Goal: Task Accomplishment & Management: Use online tool/utility

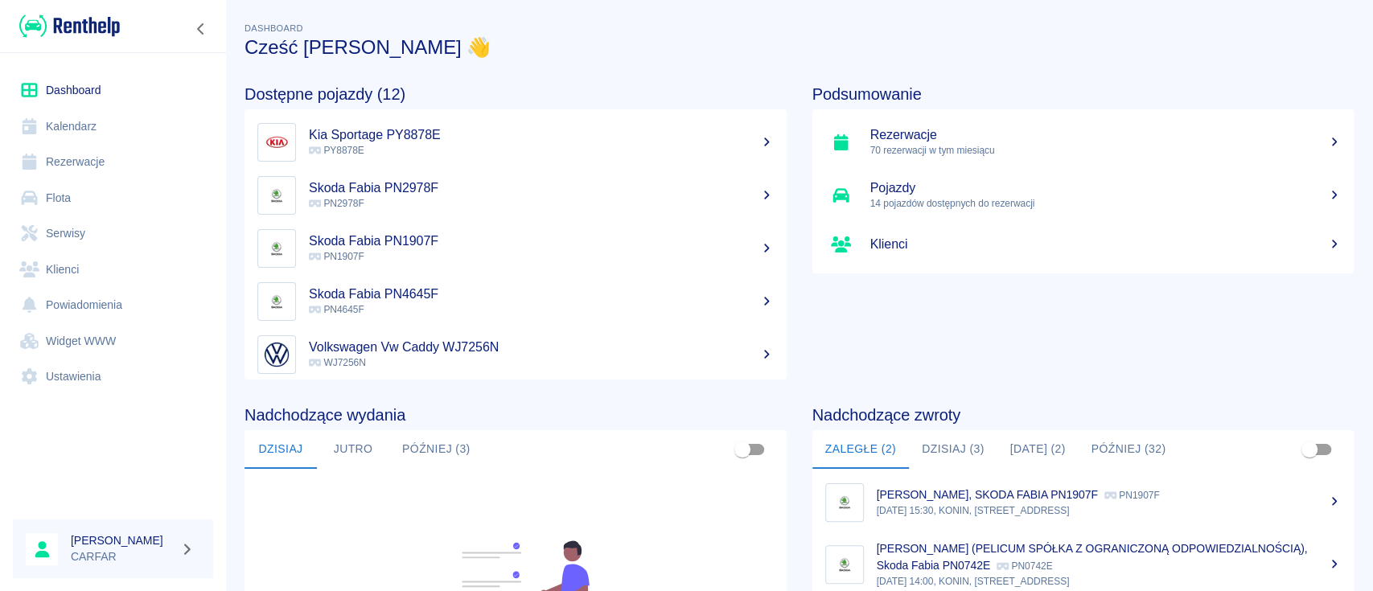
scroll to position [214, 0]
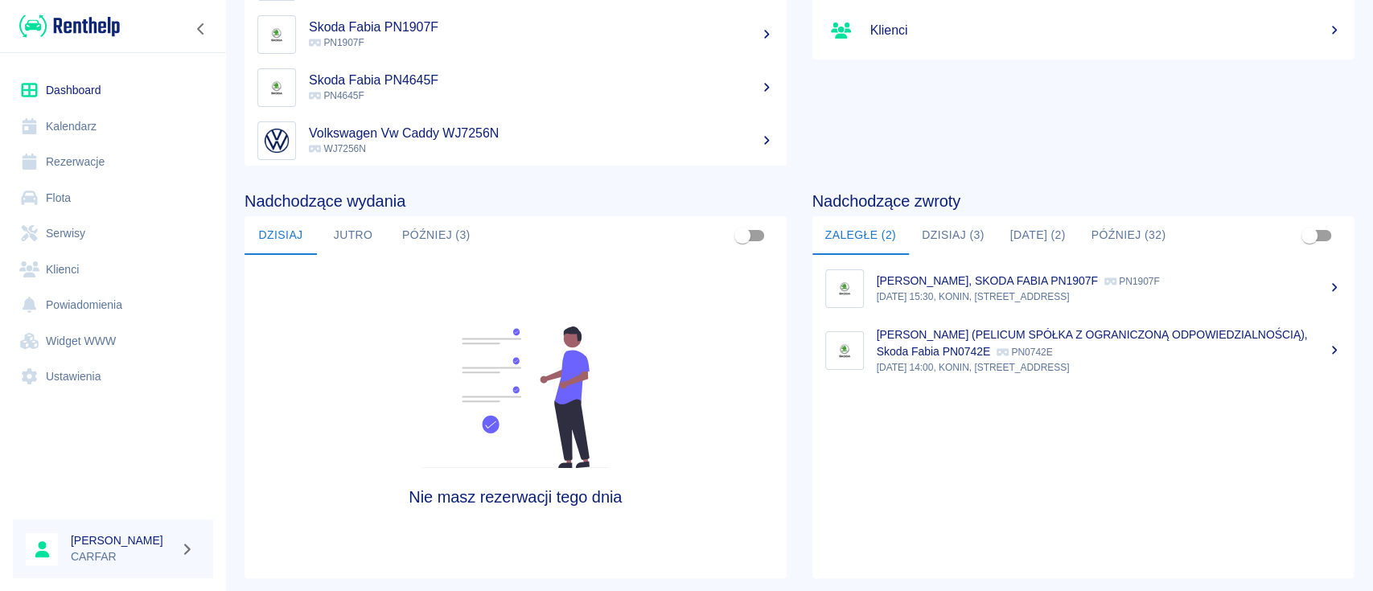
click at [947, 224] on button "Dzisiaj (3)" at bounding box center [953, 235] width 89 height 39
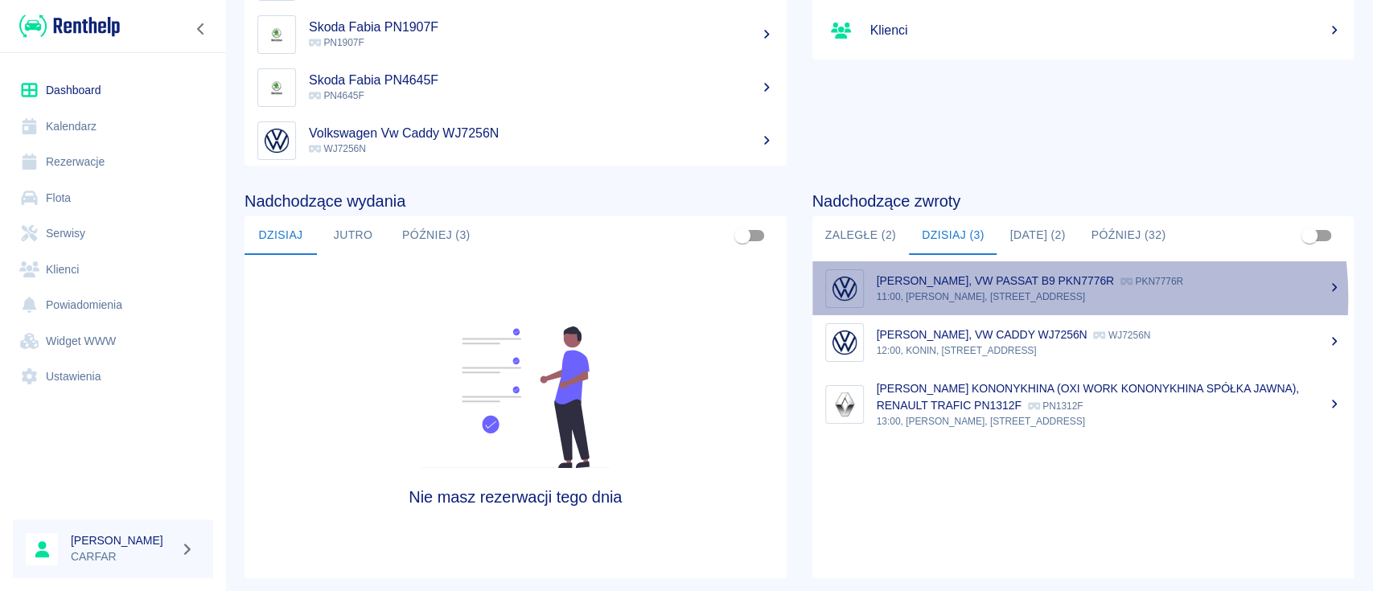
click at [1021, 297] on p "11:00, KONIN, Kolejowa 1C" at bounding box center [1109, 297] width 465 height 14
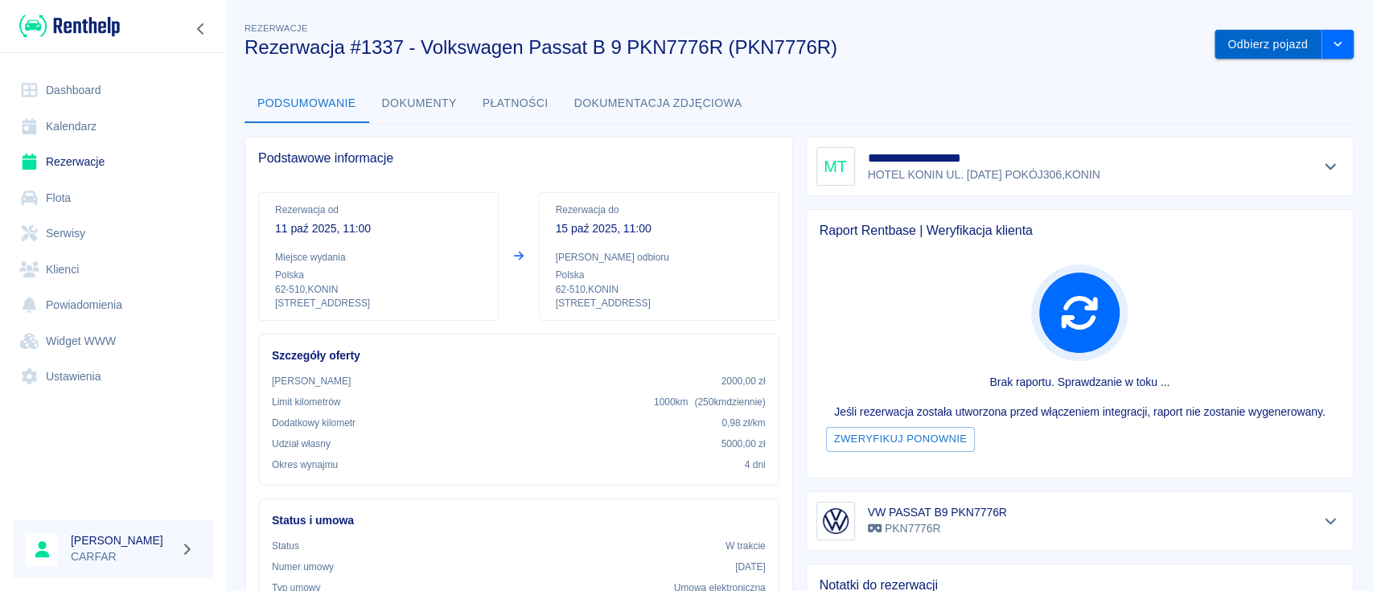
click at [1268, 39] on button "Odbierz pojazd" at bounding box center [1268, 45] width 107 height 30
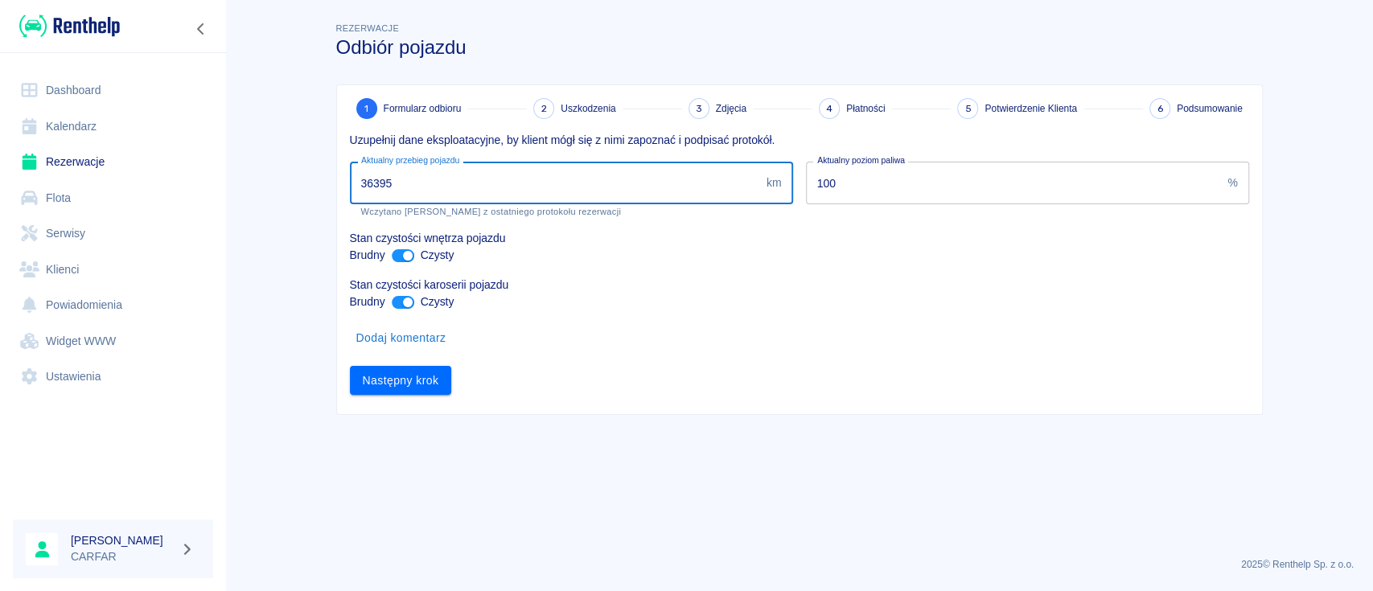
drag, startPoint x: 419, startPoint y: 187, endPoint x: 374, endPoint y: 187, distance: 45.1
click at [374, 187] on input "36395" at bounding box center [555, 183] width 410 height 43
type input "36923"
click at [405, 254] on input "ant design" at bounding box center [408, 255] width 39 height 13
checkbox input "false"
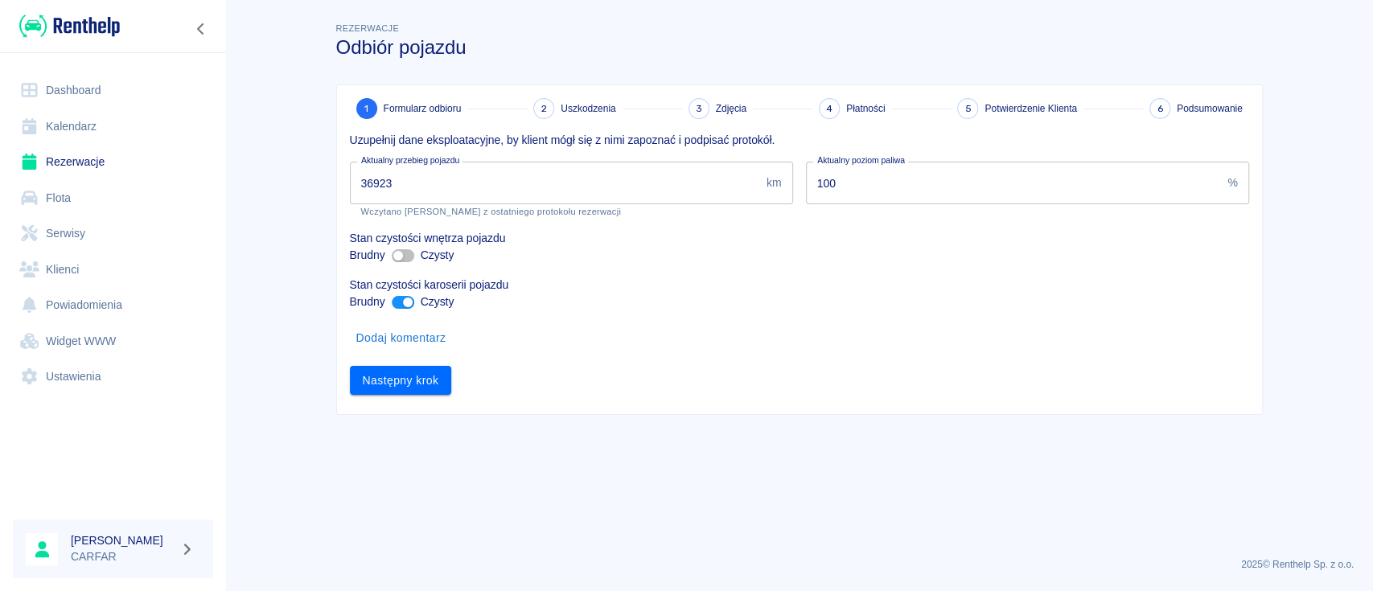
click at [401, 305] on input "ant design" at bounding box center [408, 302] width 39 height 13
checkbox input "false"
click at [413, 385] on button "Następny krok" at bounding box center [401, 381] width 102 height 30
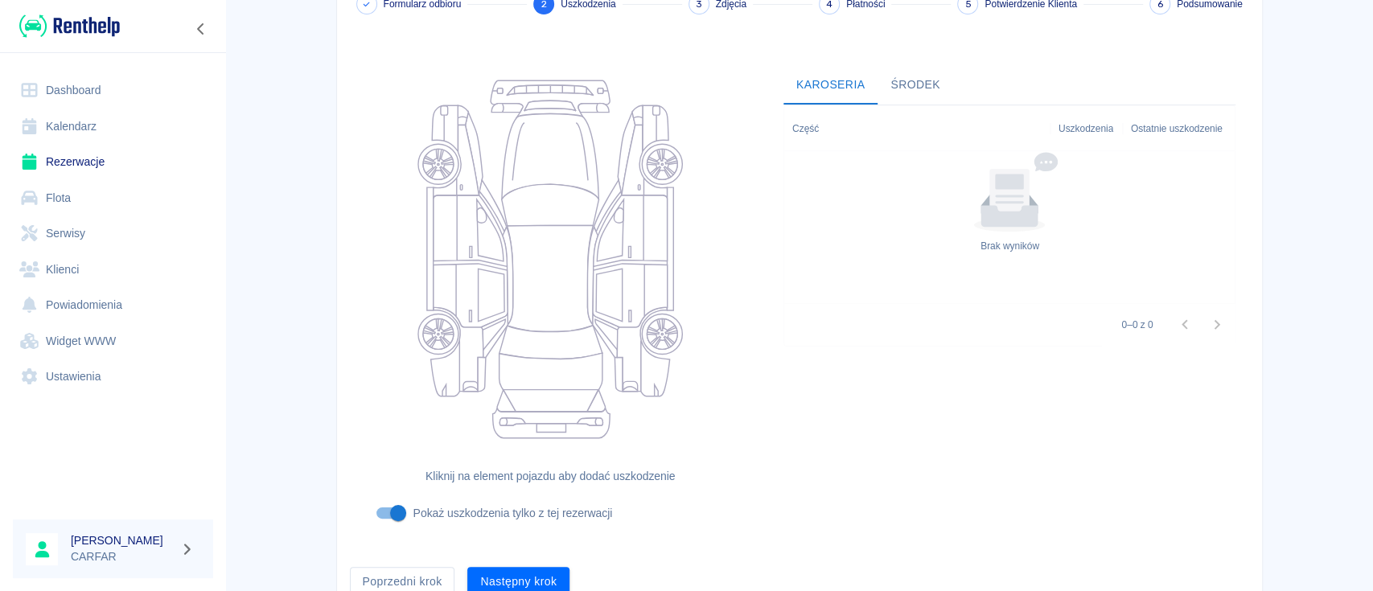
scroll to position [176, 0]
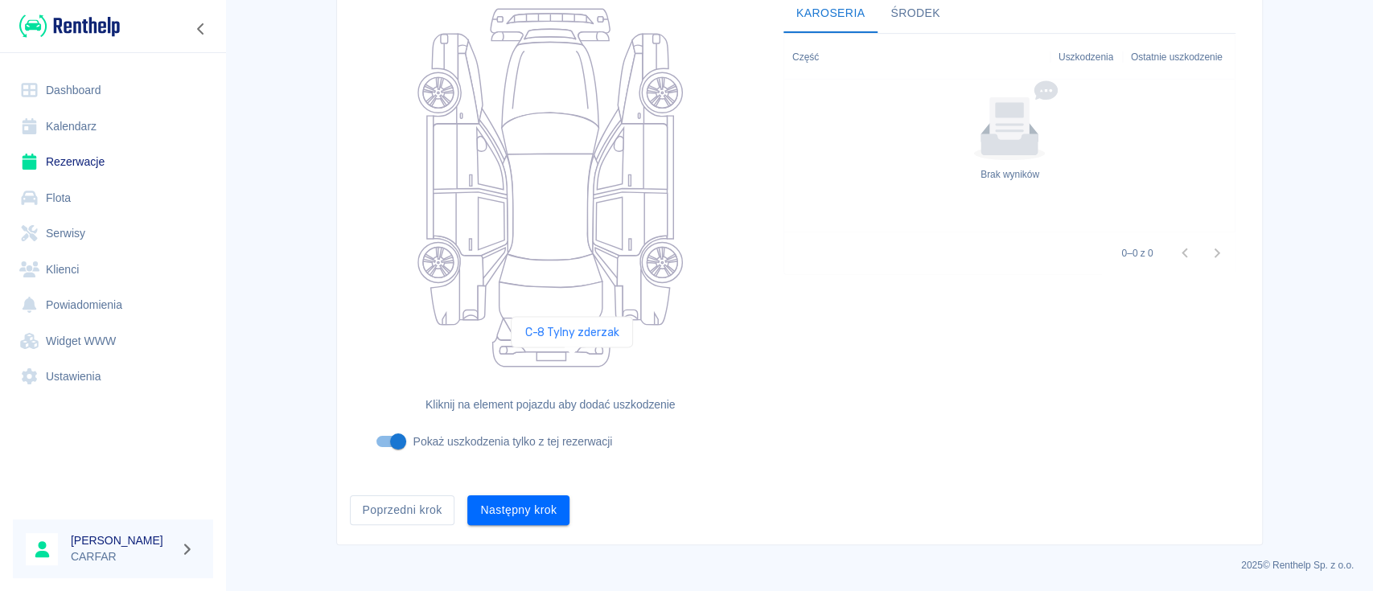
click at [572, 361] on icon at bounding box center [551, 351] width 117 height 30
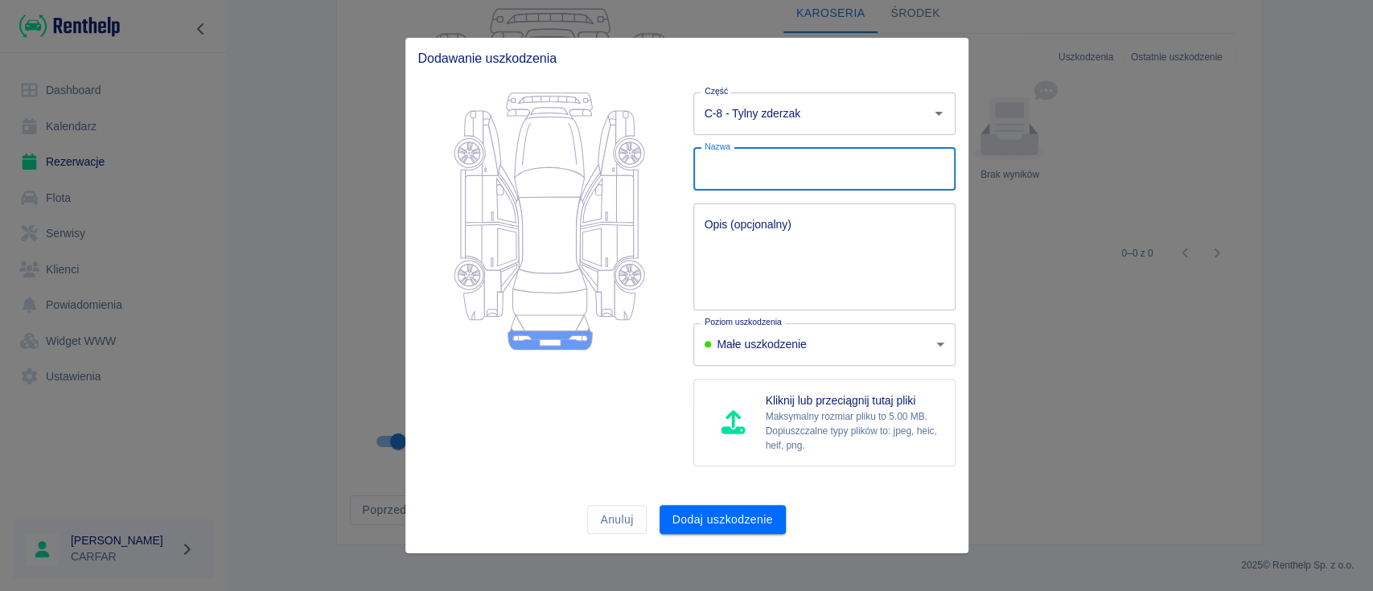
click at [768, 177] on input "Nazwa" at bounding box center [825, 169] width 262 height 43
type input "p"
type input "Przerysowania"
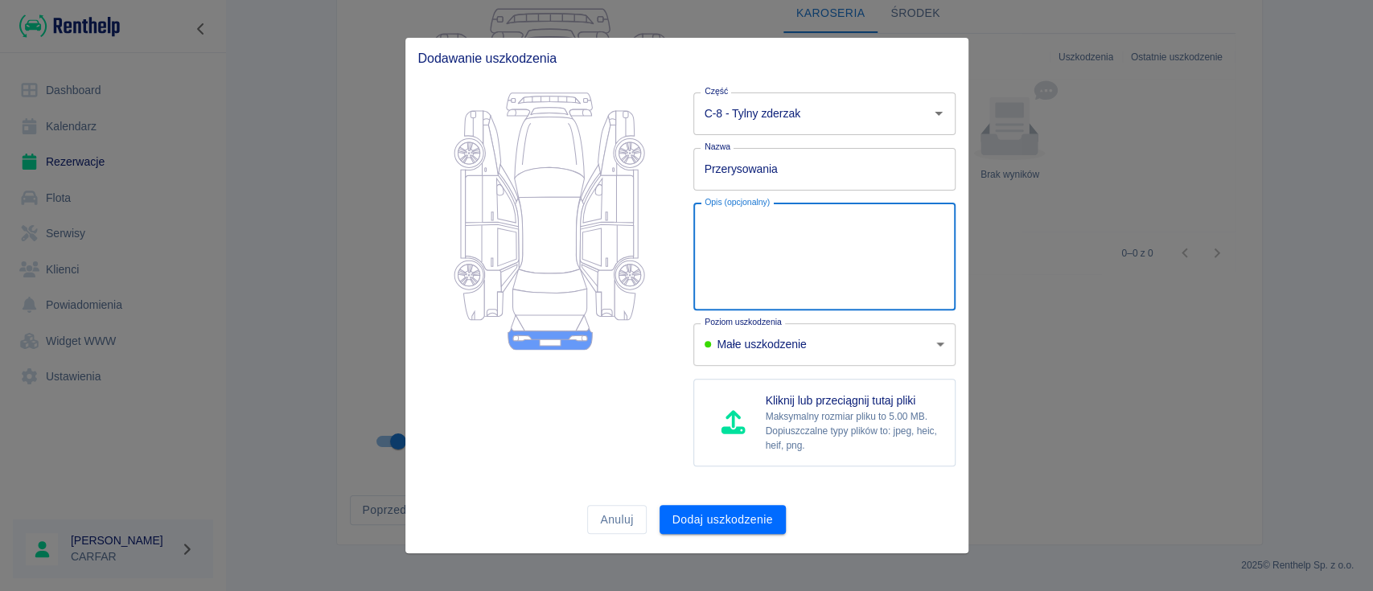
click at [759, 274] on textarea "Opis (opcjonalny)" at bounding box center [825, 256] width 240 height 80
click at [712, 221] on textarea "przerysowanie na zderzaku" at bounding box center [825, 256] width 240 height 80
type textarea "Przerysowanie na zderzaku"
click at [867, 442] on p "Dopiuszczalne typy plików to: jpeg, heic, heif, png." at bounding box center [854, 438] width 176 height 29
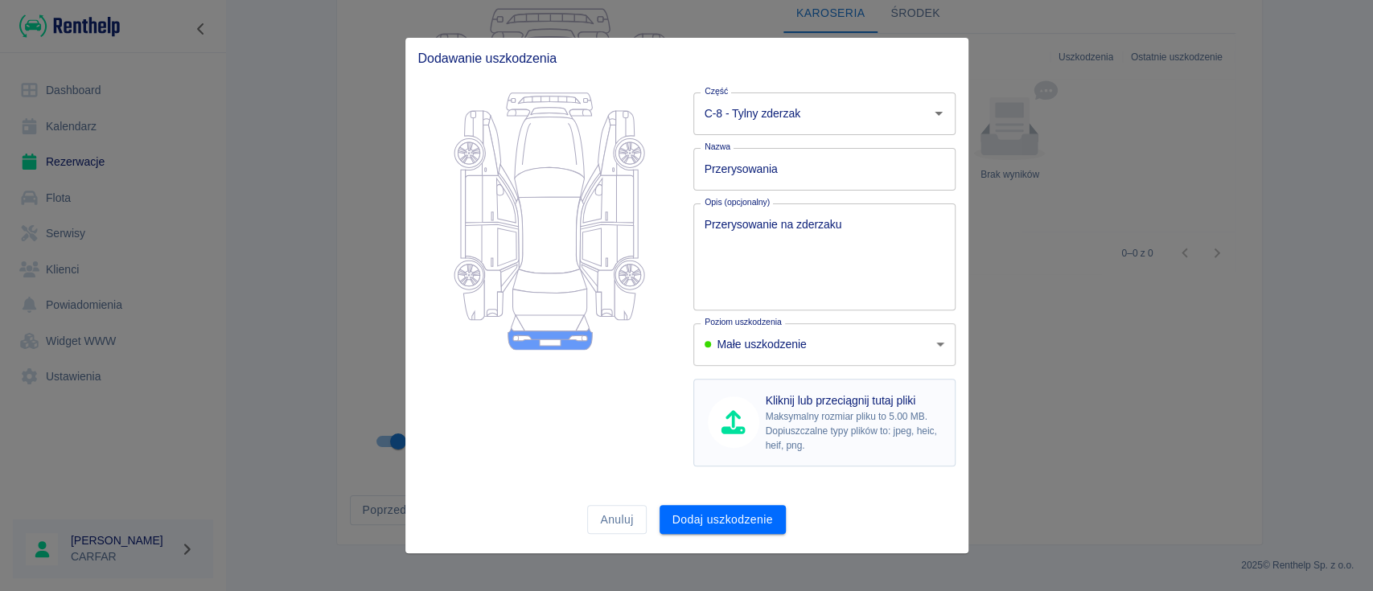
type input "C:\fakepath\Zdjęcie WhatsApp 2025-10-15 o 15.08.53_a0b02f90.jpg"
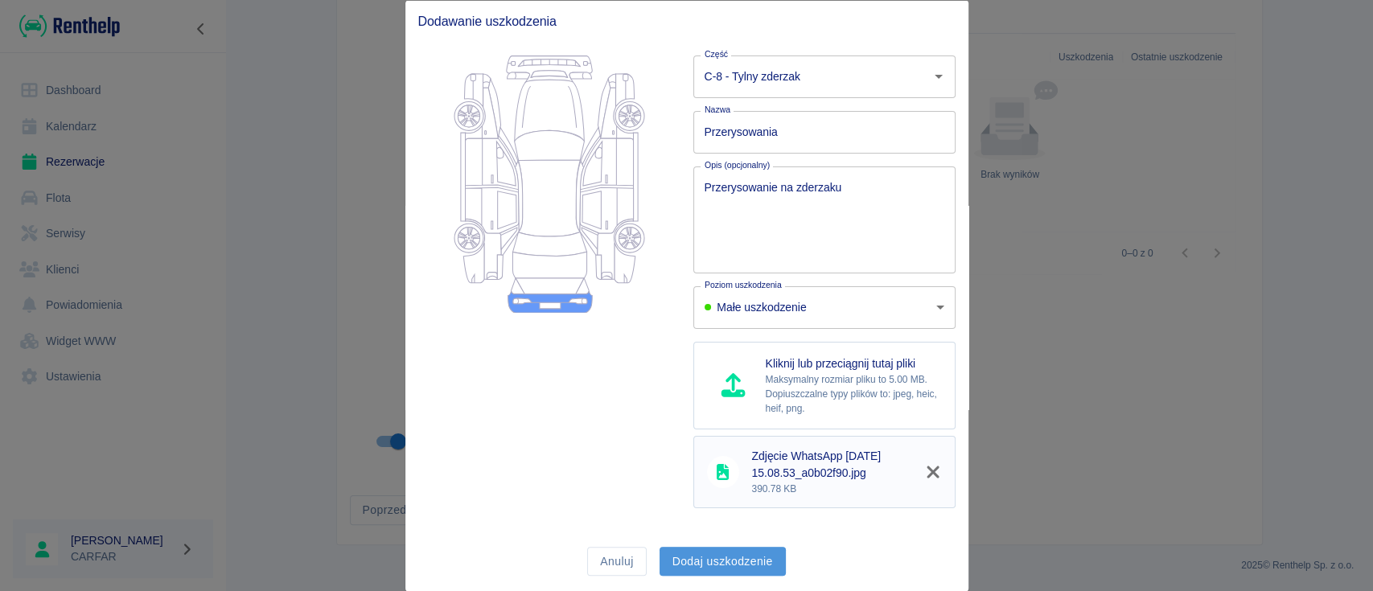
click at [751, 561] on button "Dodaj uszkodzenie" at bounding box center [723, 561] width 126 height 30
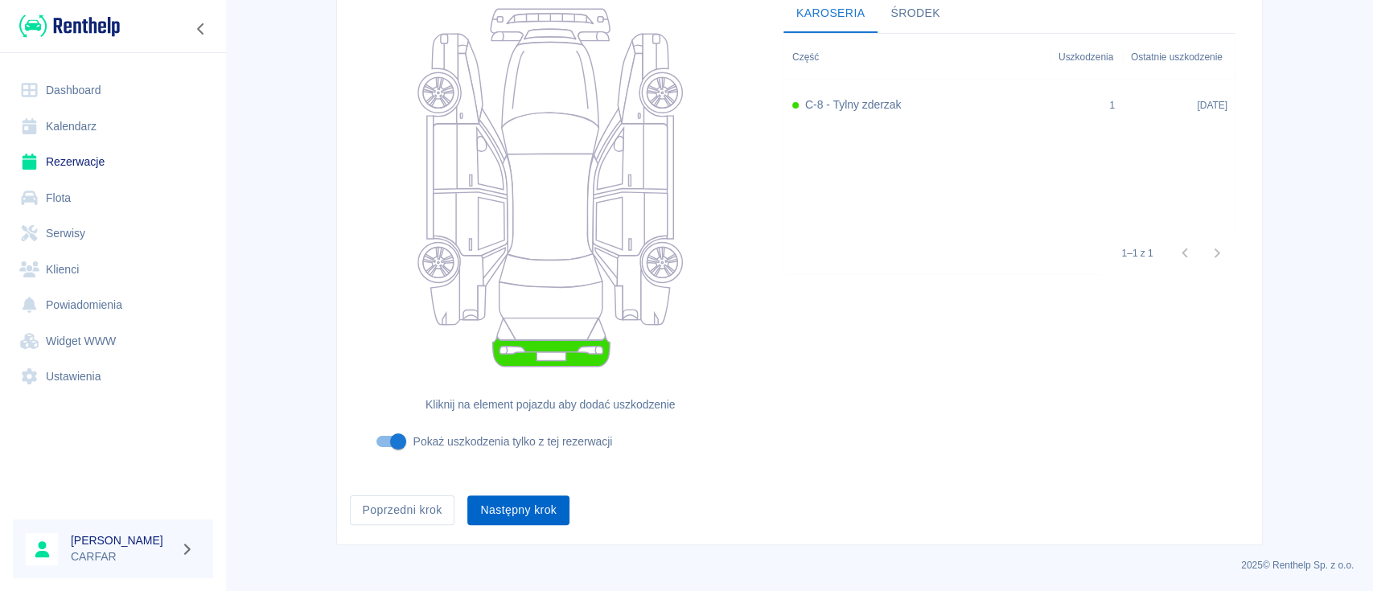
click at [529, 510] on button "Następny krok" at bounding box center [518, 511] width 102 height 30
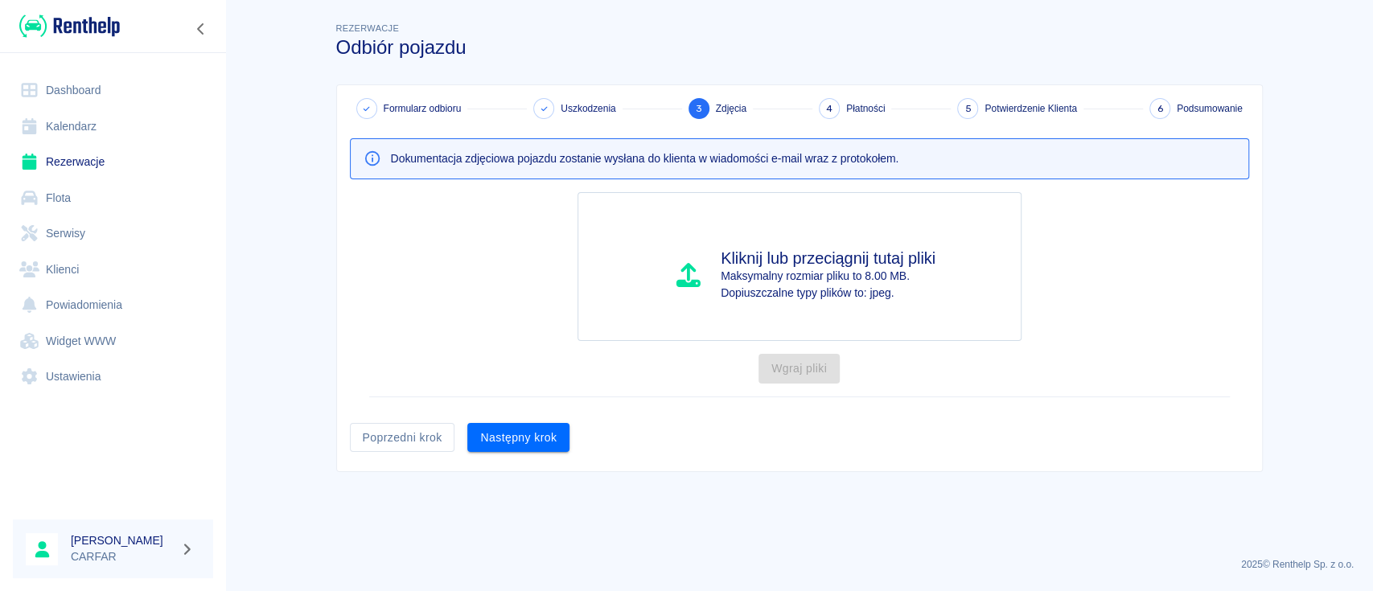
scroll to position [0, 0]
click at [434, 442] on button "Poprzedni krok" at bounding box center [402, 438] width 105 height 30
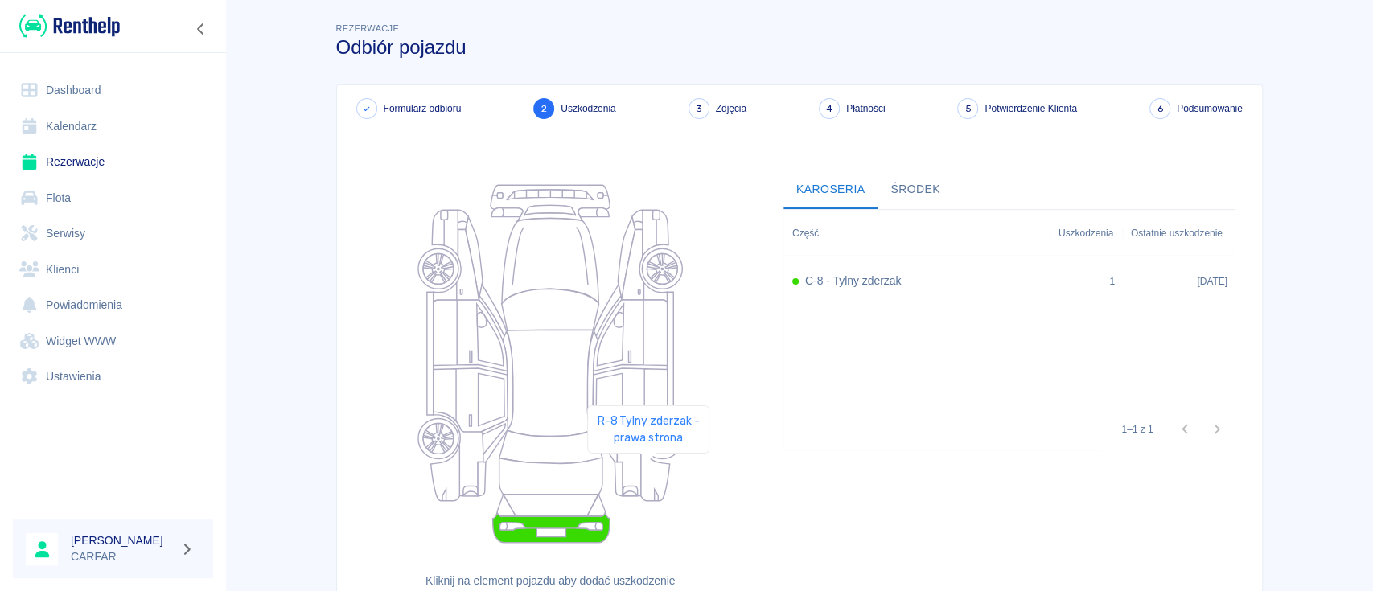
click at [648, 476] on icon at bounding box center [655, 473] width 29 height 56
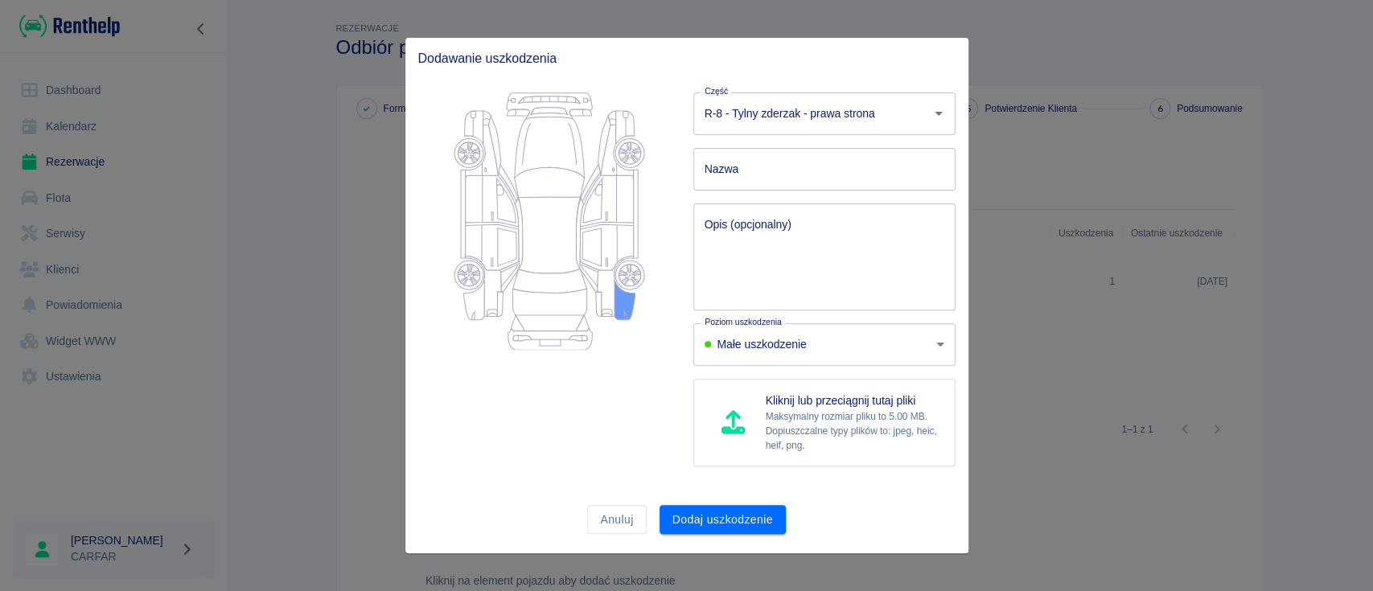
click at [776, 173] on input "Nazwa" at bounding box center [825, 169] width 262 height 43
type input "Przerysowania"
click at [756, 235] on textarea "Opis (opcjonalny)" at bounding box center [825, 256] width 240 height 80
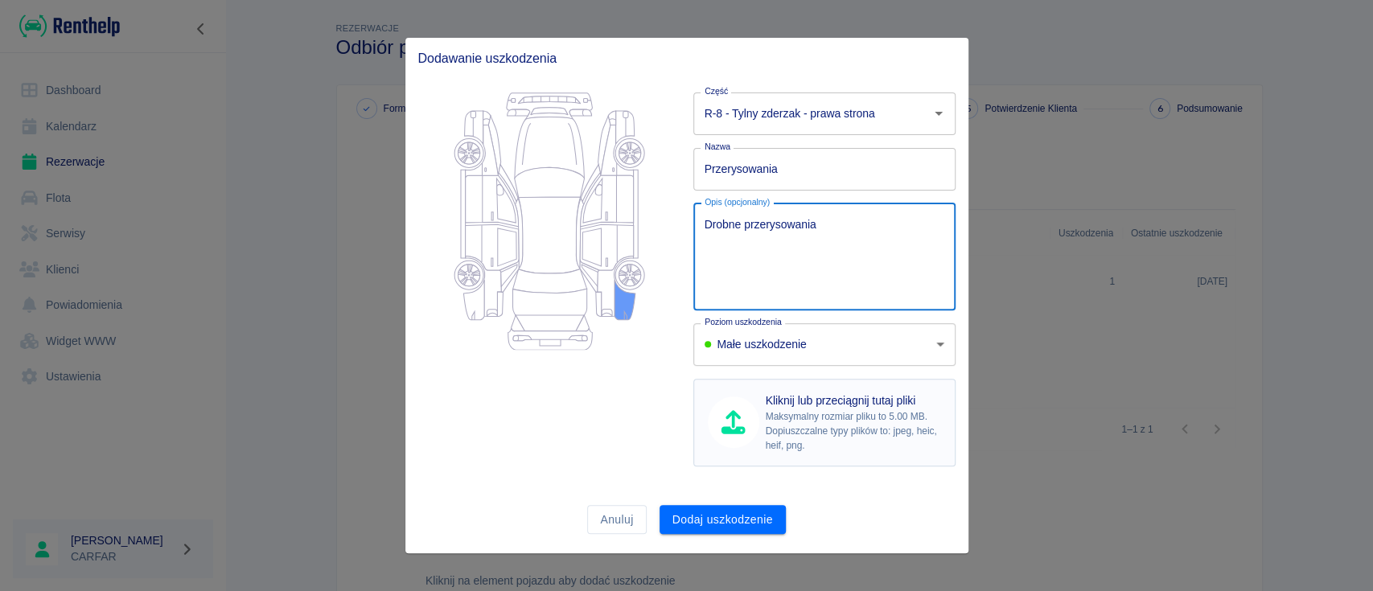
type textarea "Drobne przerysowania"
click at [772, 410] on p "Maksymalny rozmiar pliku to 5.00 MB." at bounding box center [854, 417] width 176 height 14
type input "C:\fakepath\Zdjęcie WhatsApp 2025-10-15 o 15.25.26_2e6a22dd.jpg"
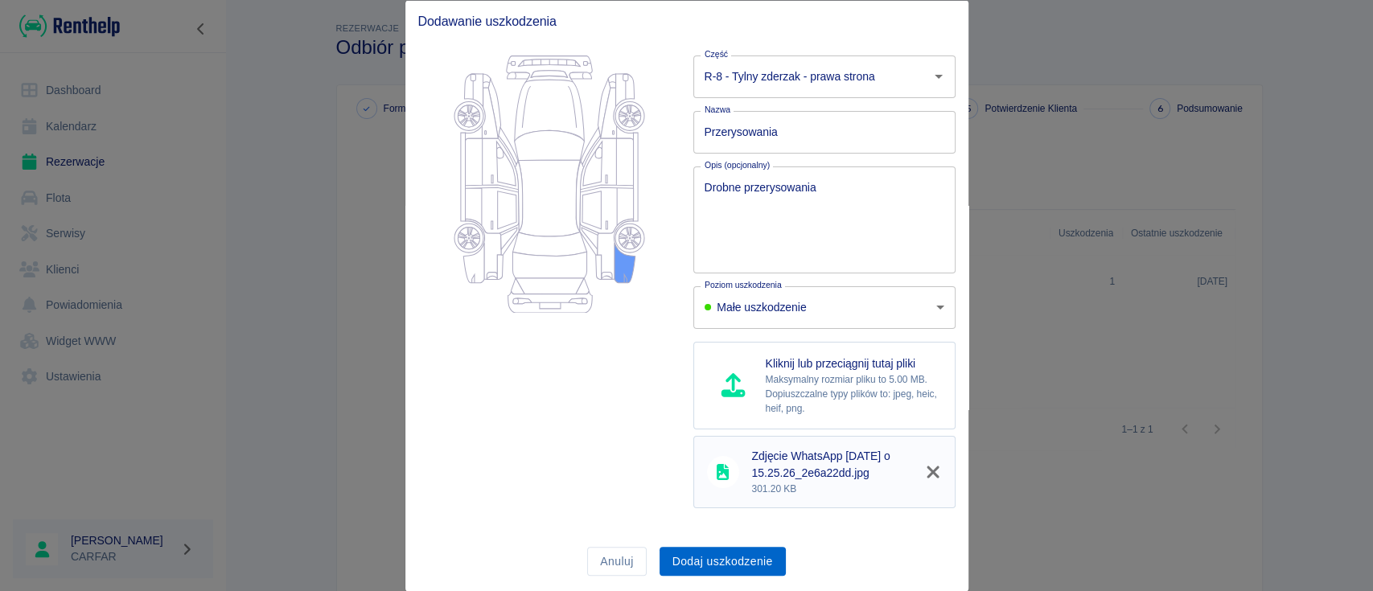
click at [753, 554] on button "Dodaj uszkodzenie" at bounding box center [723, 561] width 126 height 30
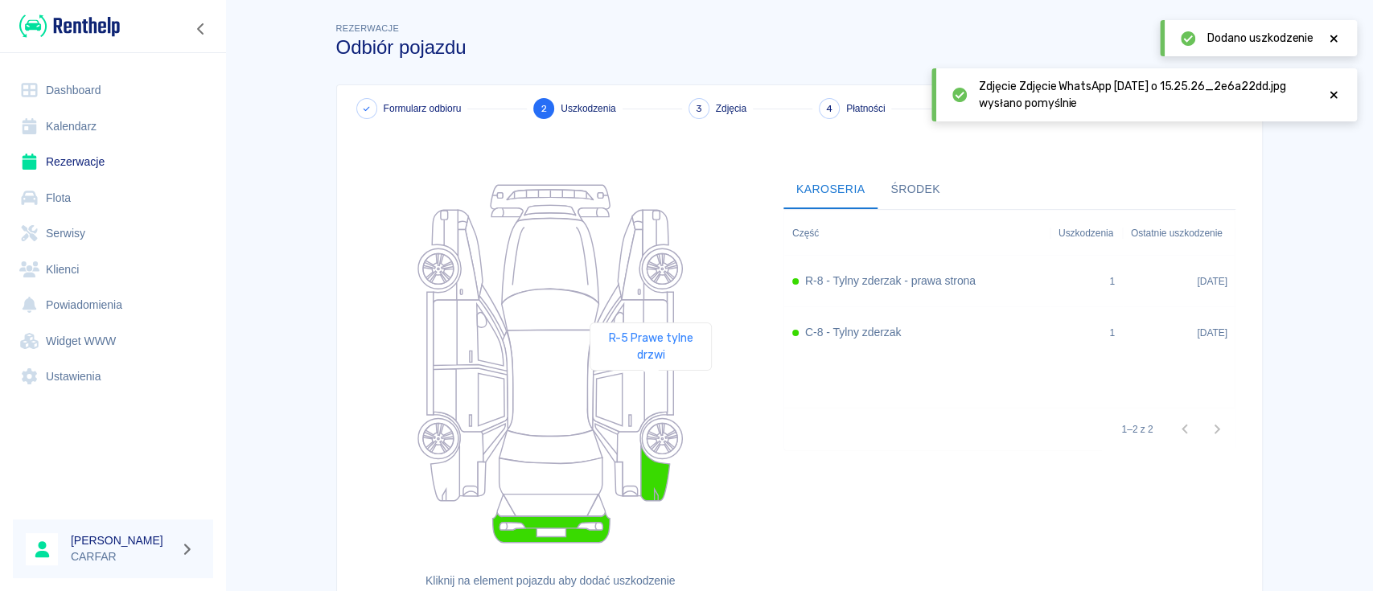
click at [651, 393] on icon at bounding box center [630, 400] width 75 height 64
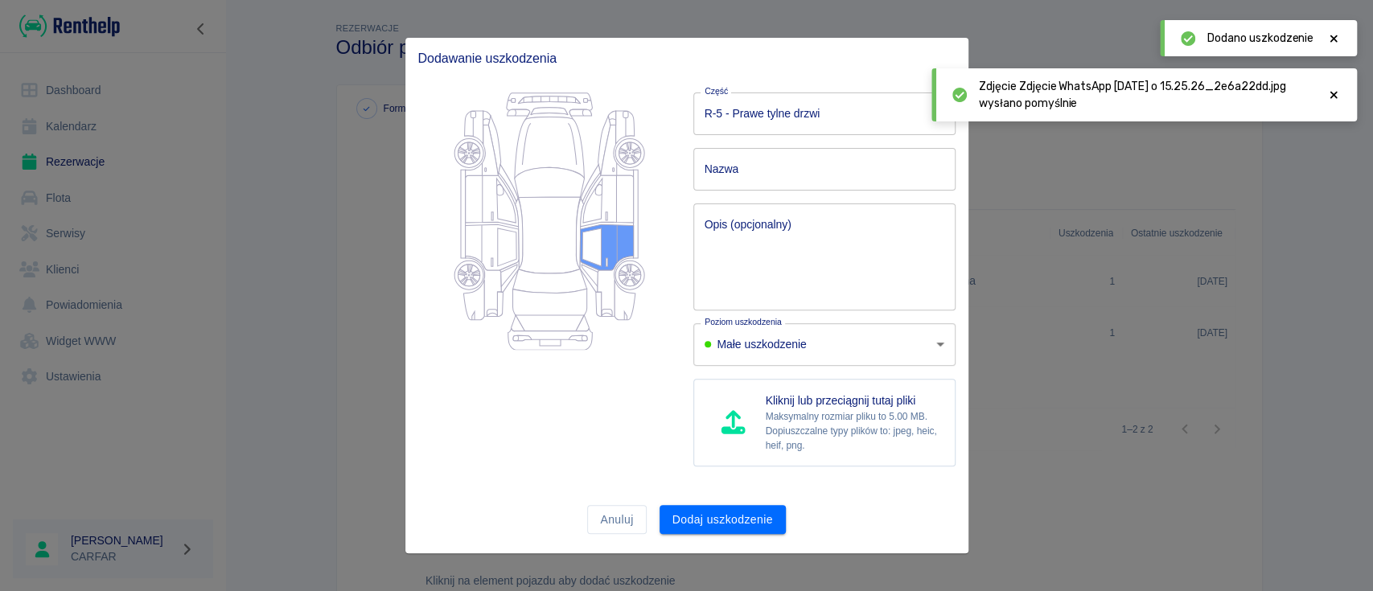
click at [790, 174] on input "Nazwa" at bounding box center [825, 169] width 262 height 43
type input "Przerysowania"
click at [751, 228] on textarea "Opis (opcjonalny)" at bounding box center [825, 256] width 240 height 80
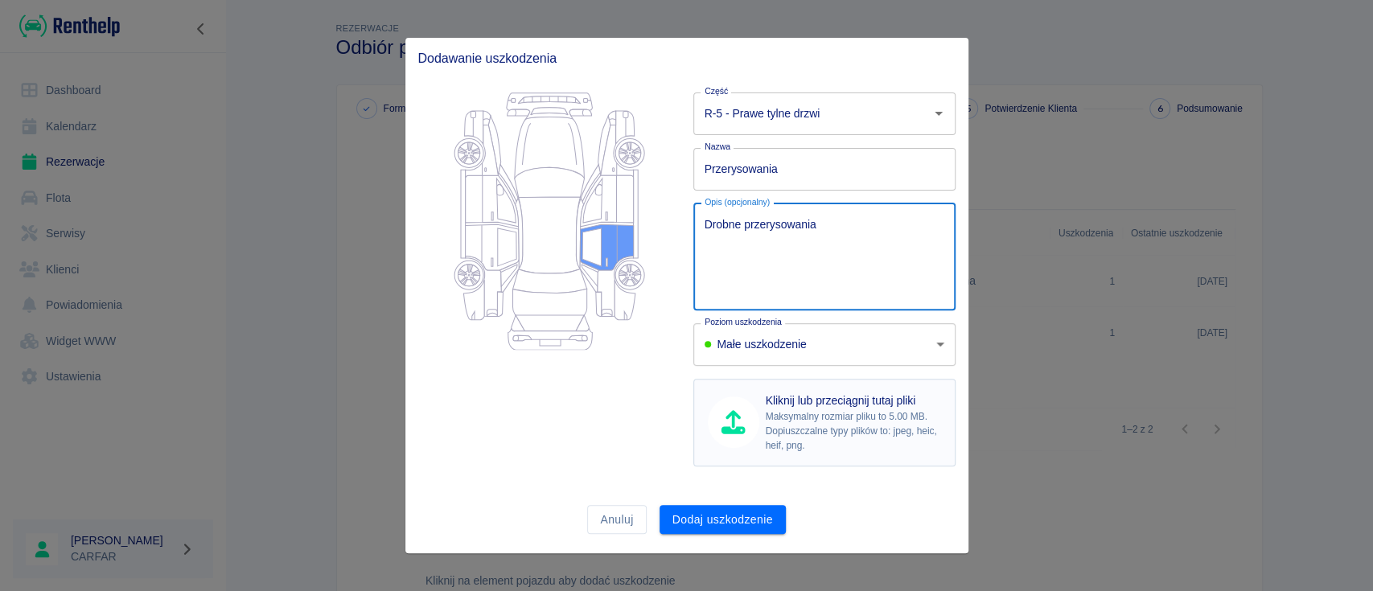
type textarea "Drobne przerysowania"
click at [785, 434] on p "Dopiuszczalne typy plików to: jpeg, heic, heif, png." at bounding box center [854, 438] width 176 height 29
type input "C:\fakepath\Zdjęcie WhatsApp 2025-10-15 o 15.25.26_a2416881.jpg"
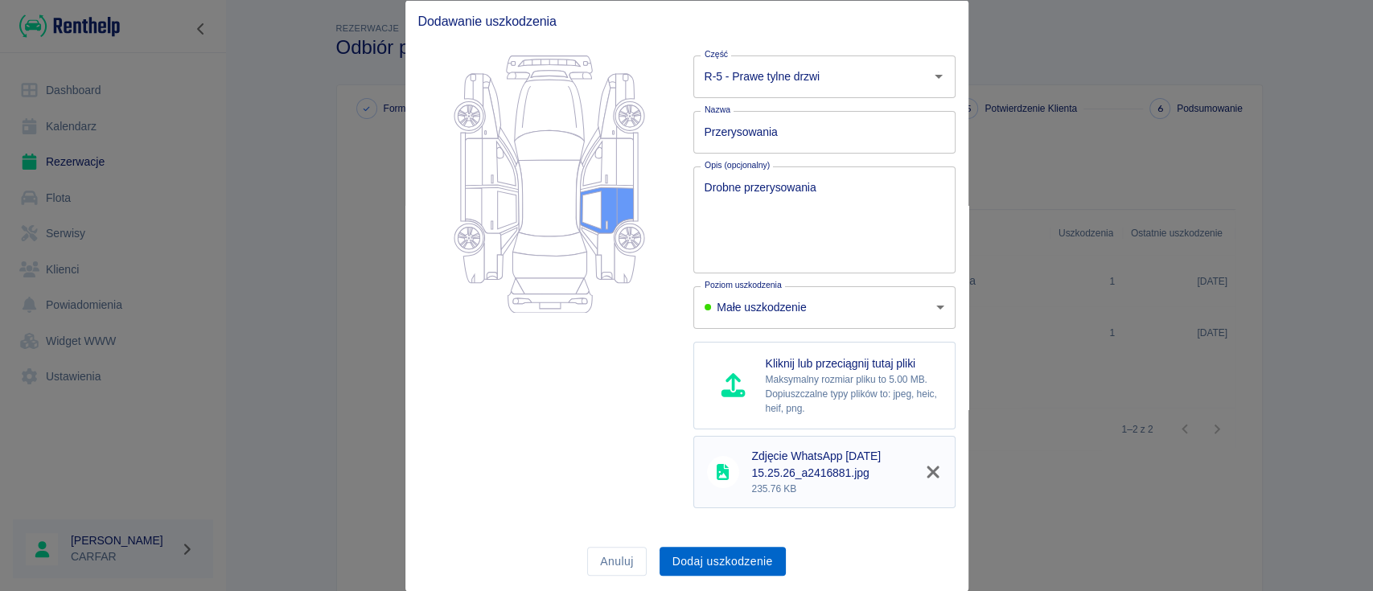
click at [746, 566] on button "Dodaj uszkodzenie" at bounding box center [723, 561] width 126 height 30
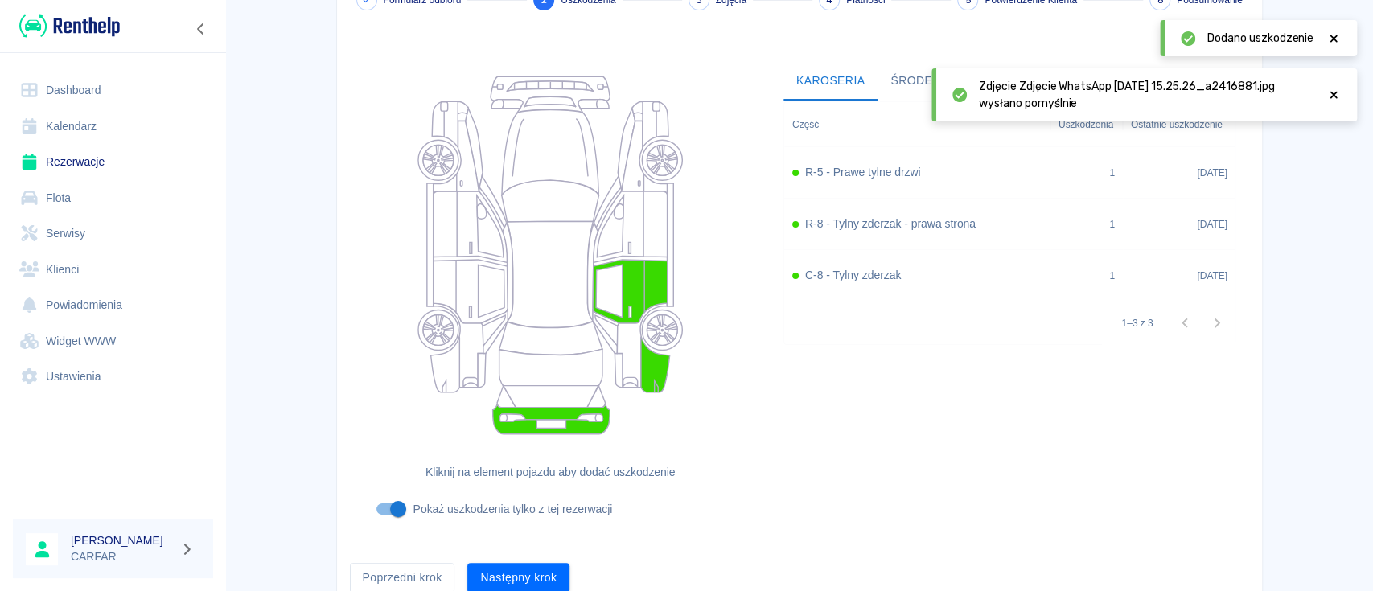
scroll to position [176, 0]
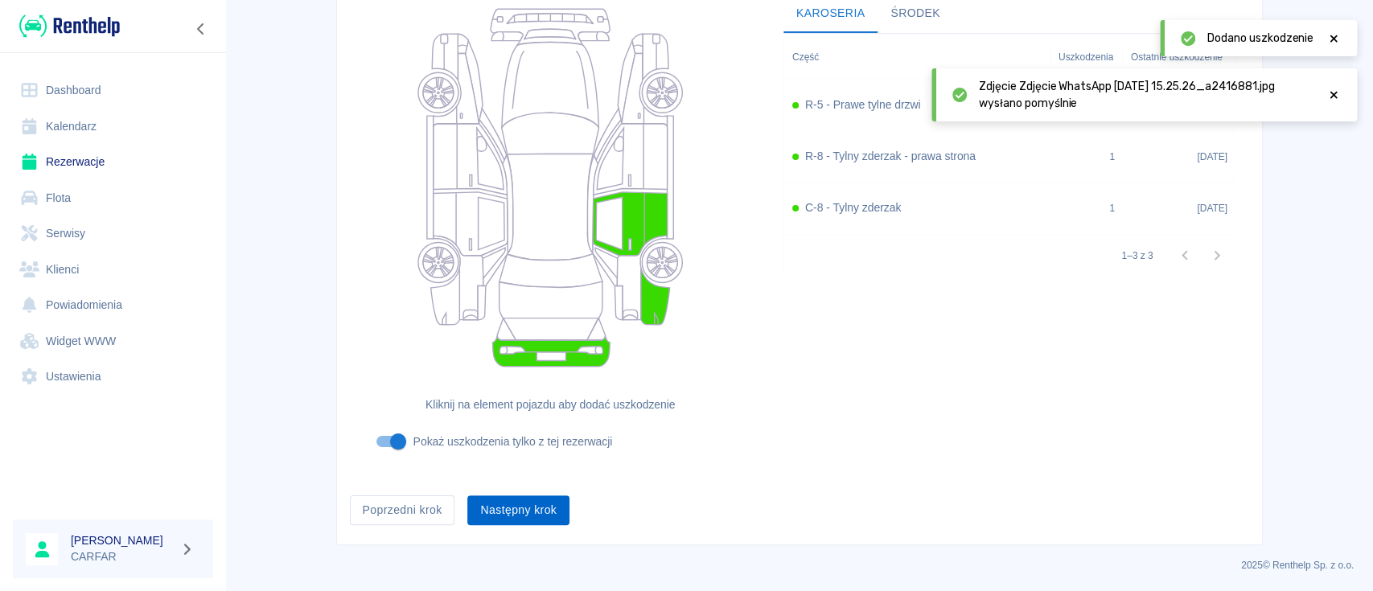
click at [516, 504] on button "Następny krok" at bounding box center [518, 511] width 102 height 30
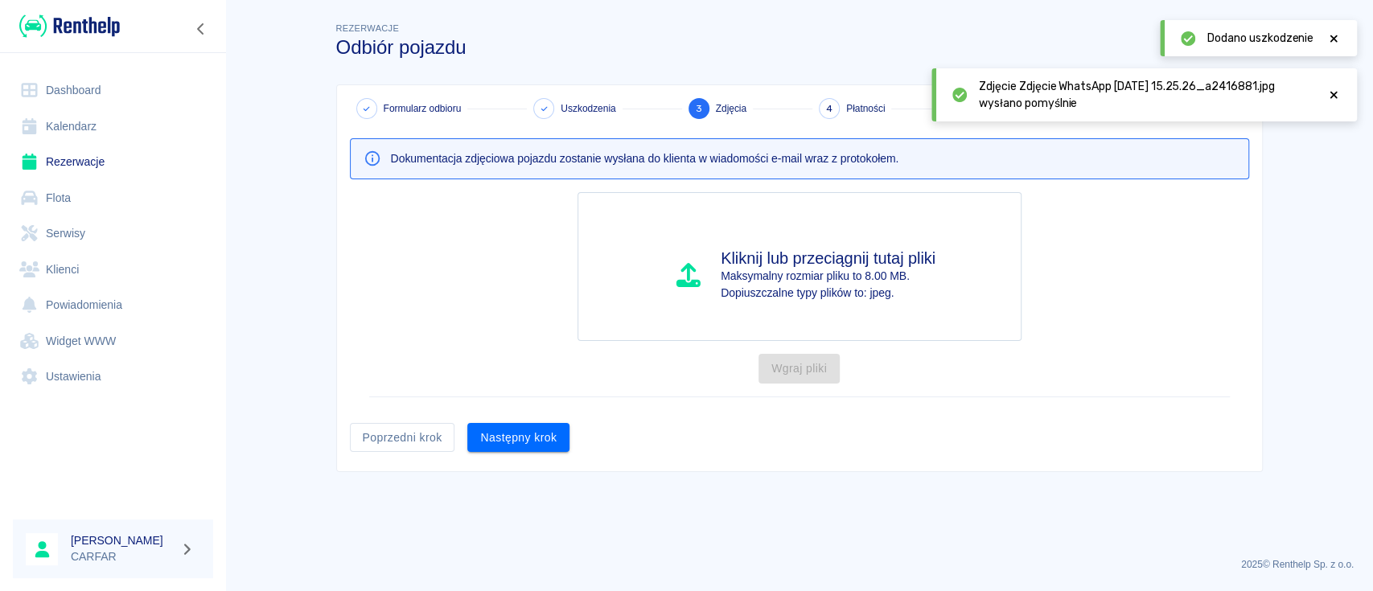
scroll to position [0, 0]
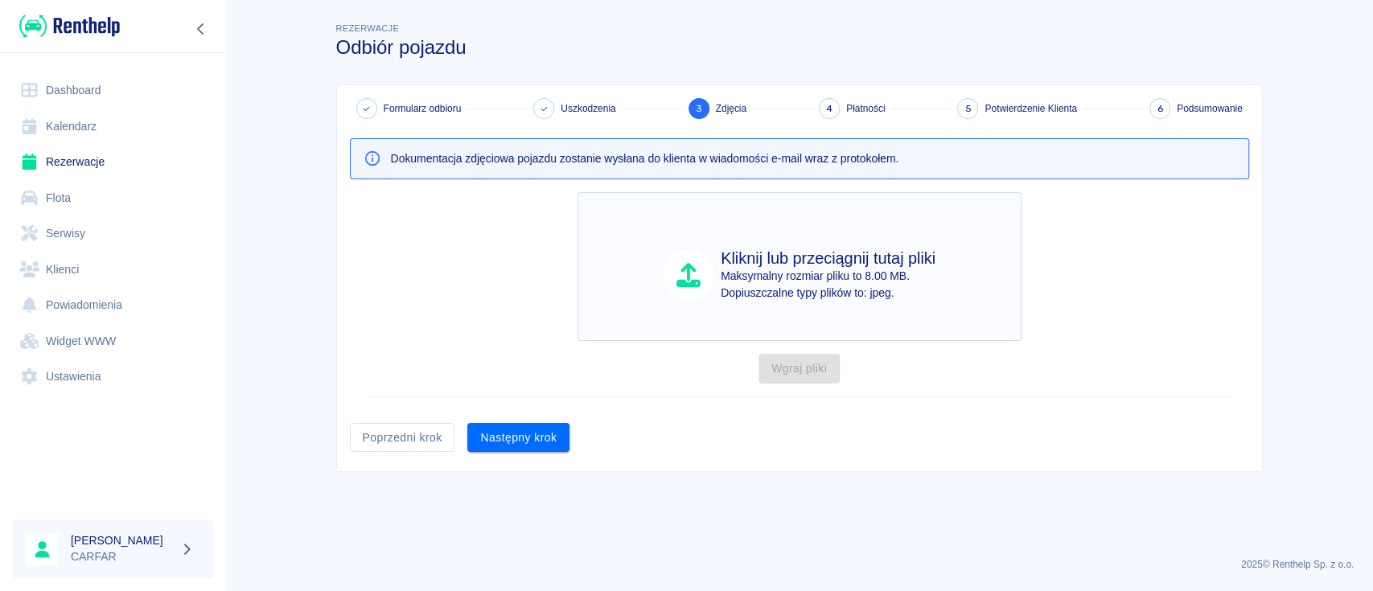
click at [793, 257] on h4 "Kliknij lub przeciągnij tutaj pliki" at bounding box center [828, 258] width 215 height 19
type input "C:\fakepath\IMG-20251015-WA0024.jpg"
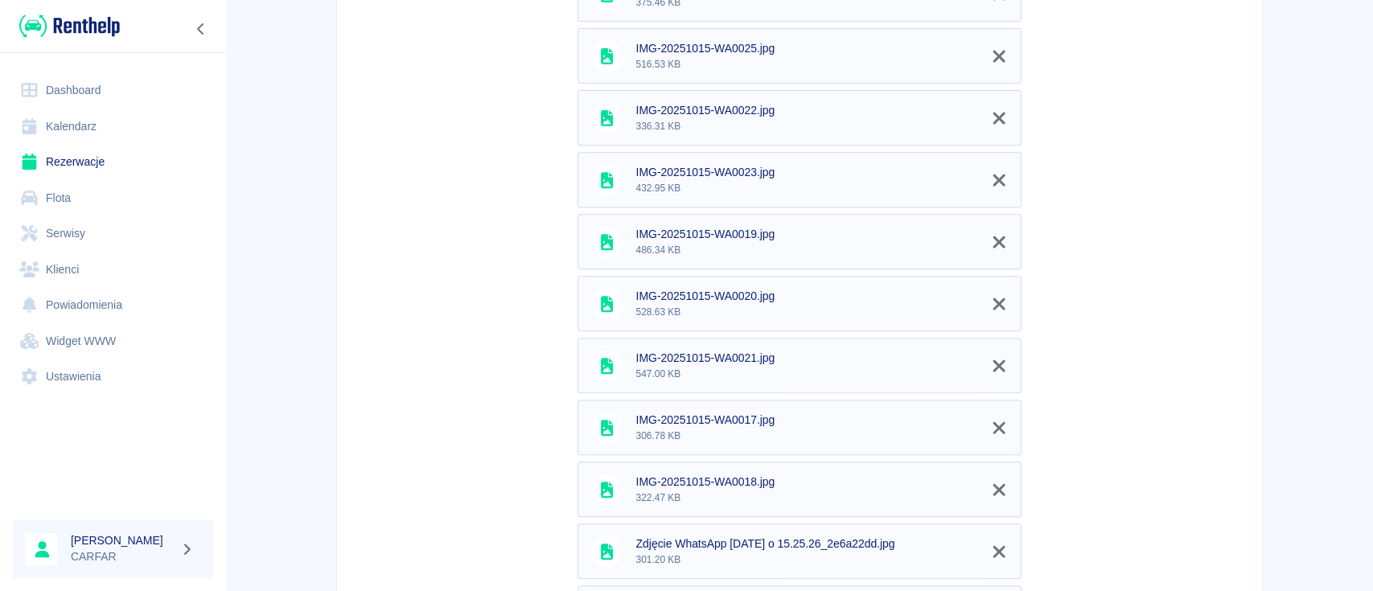
scroll to position [730, 0]
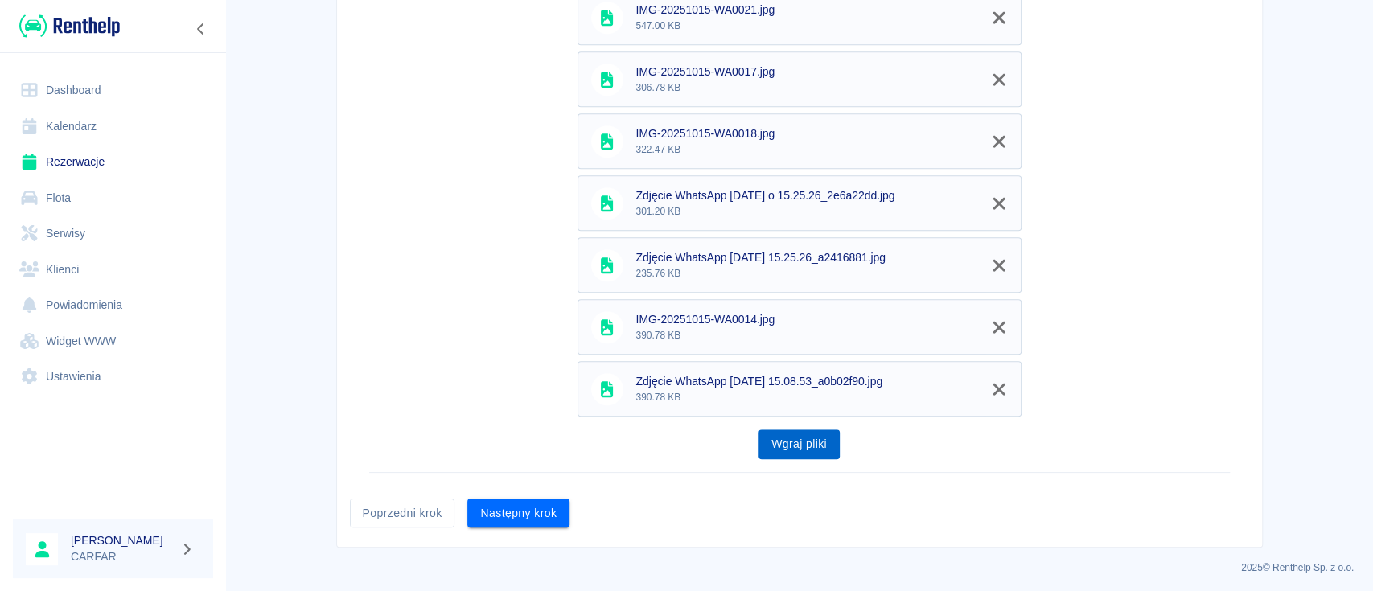
click at [782, 448] on button "Wgraj pliki" at bounding box center [799, 445] width 81 height 30
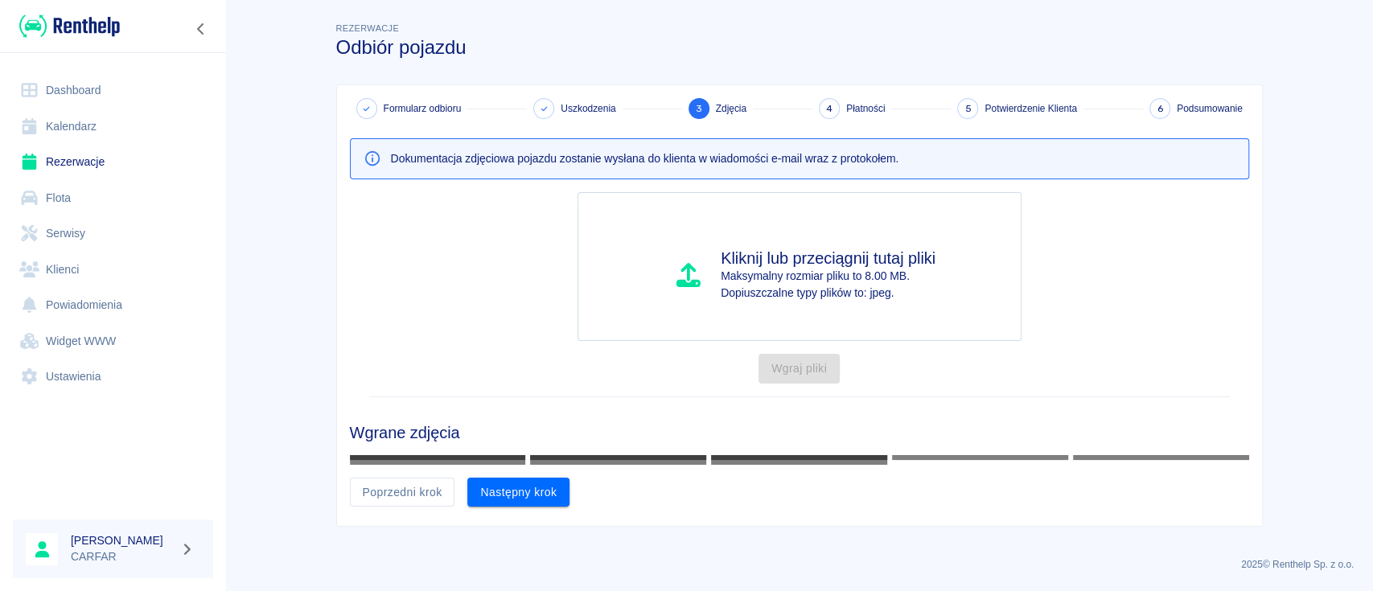
scroll to position [480, 0]
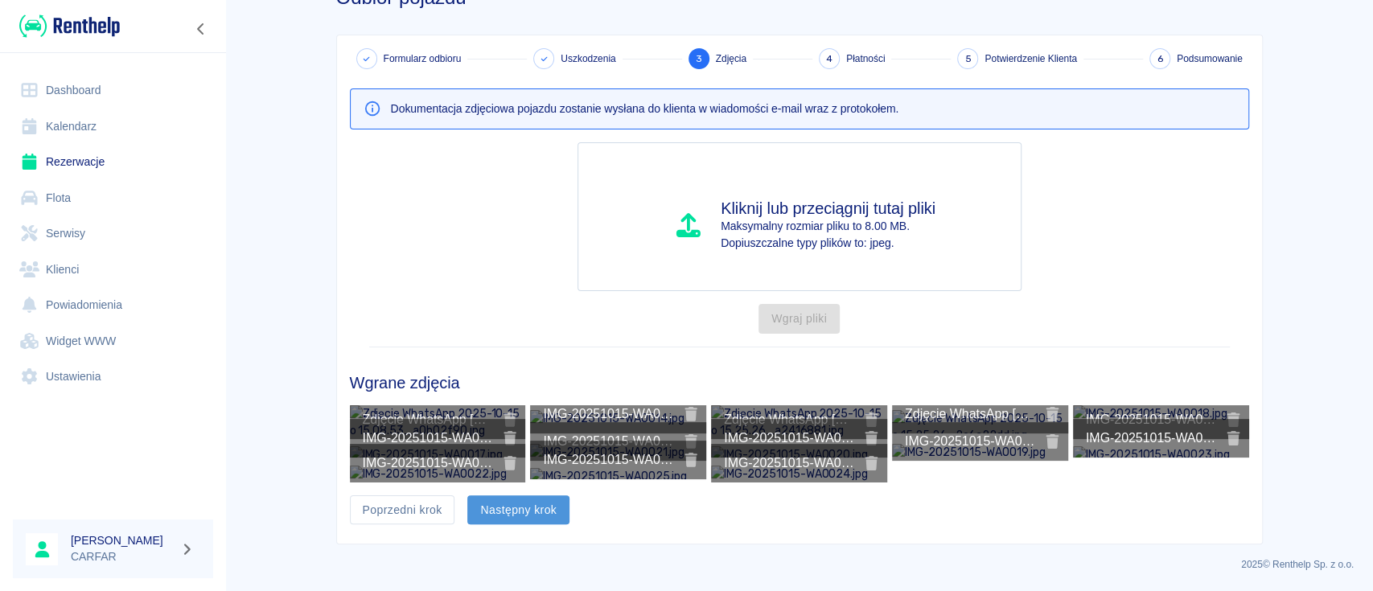
click at [531, 504] on button "Następny krok" at bounding box center [518, 511] width 102 height 30
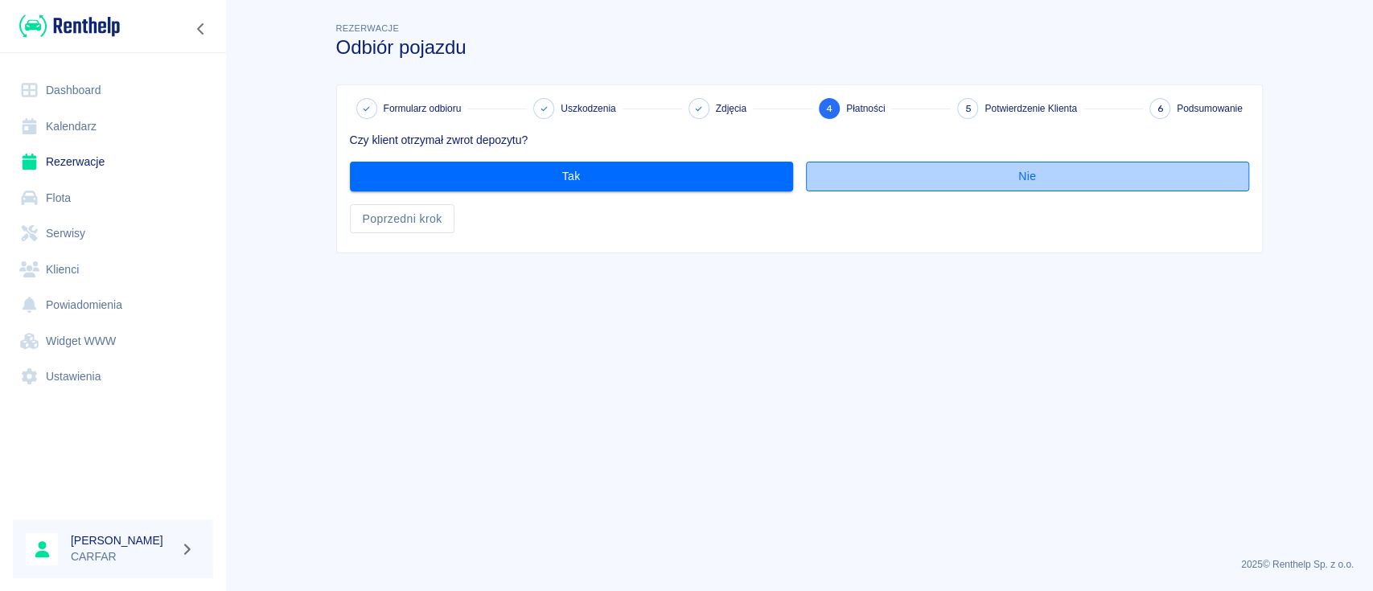
click at [945, 172] on button "Nie" at bounding box center [1027, 177] width 443 height 30
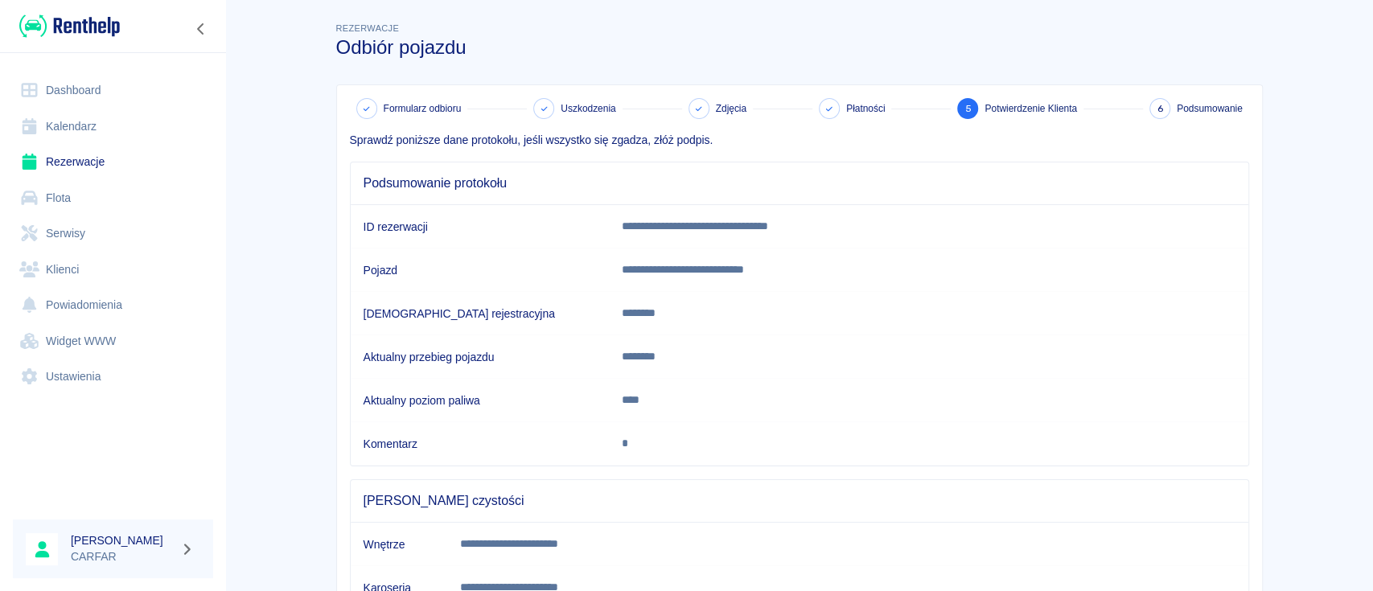
scroll to position [270, 0]
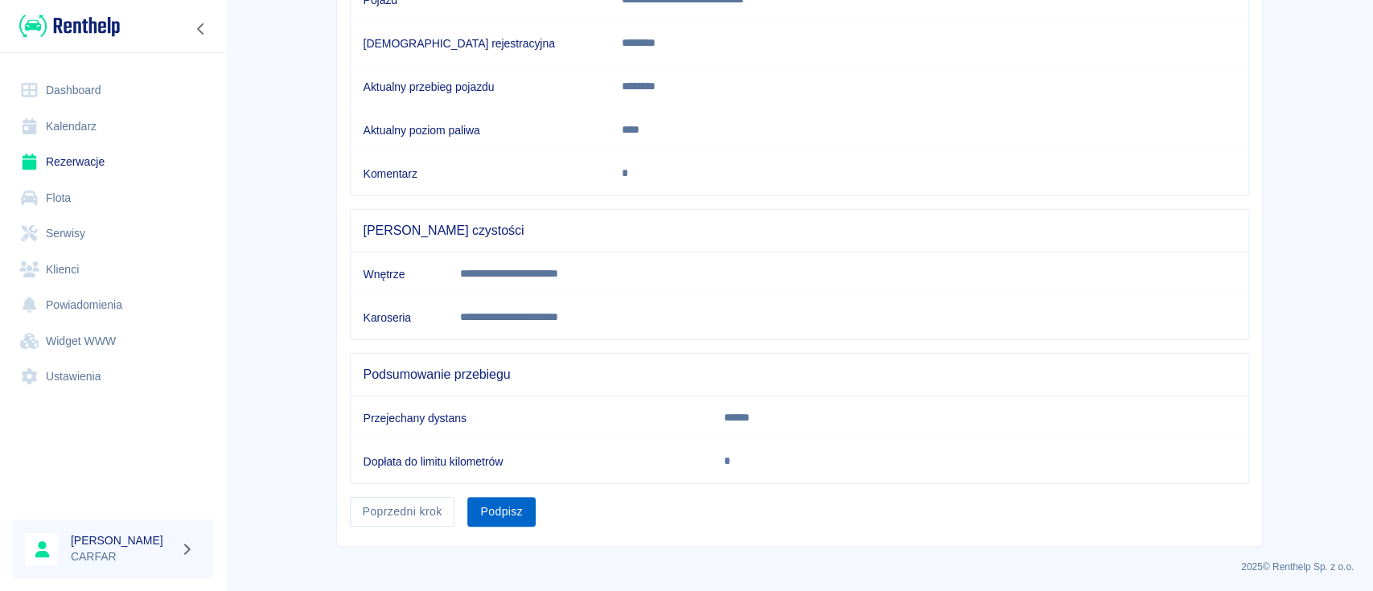
click at [508, 516] on button "Podpisz" at bounding box center [501, 512] width 68 height 30
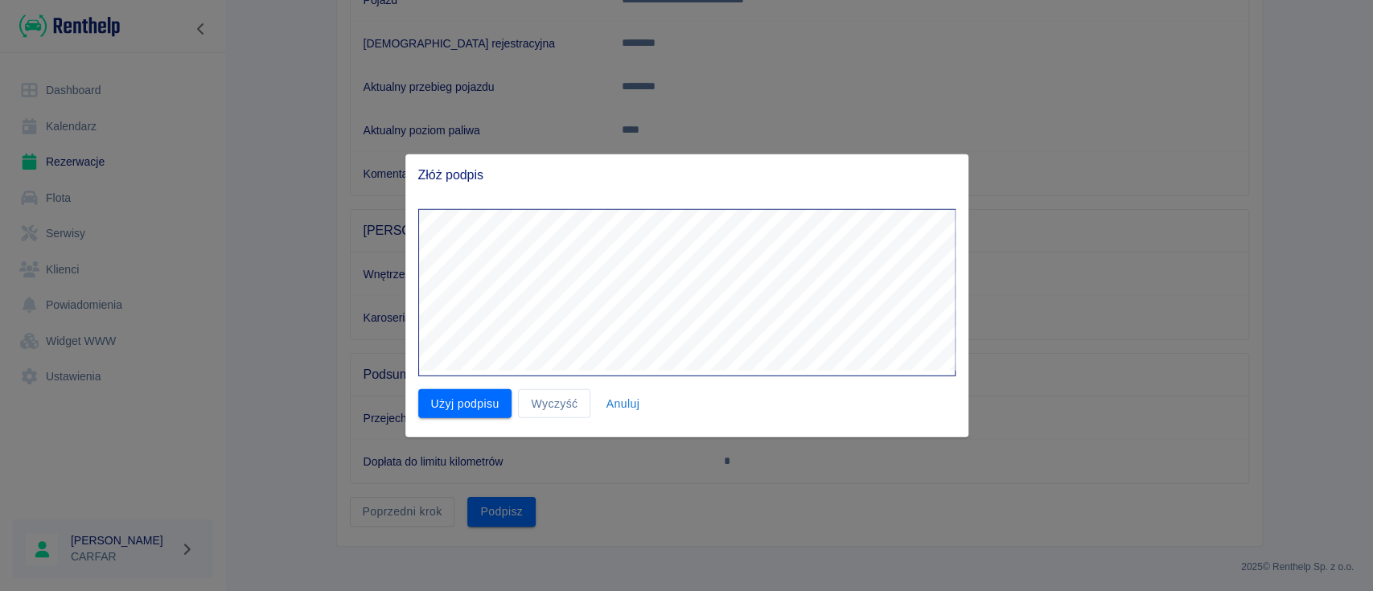
click at [689, 174] on div "Złóż podpis Użyj podpisu Wyczyść Anuluj" at bounding box center [686, 296] width 563 height 284
click at [490, 406] on button "Użyj podpisu" at bounding box center [465, 404] width 94 height 30
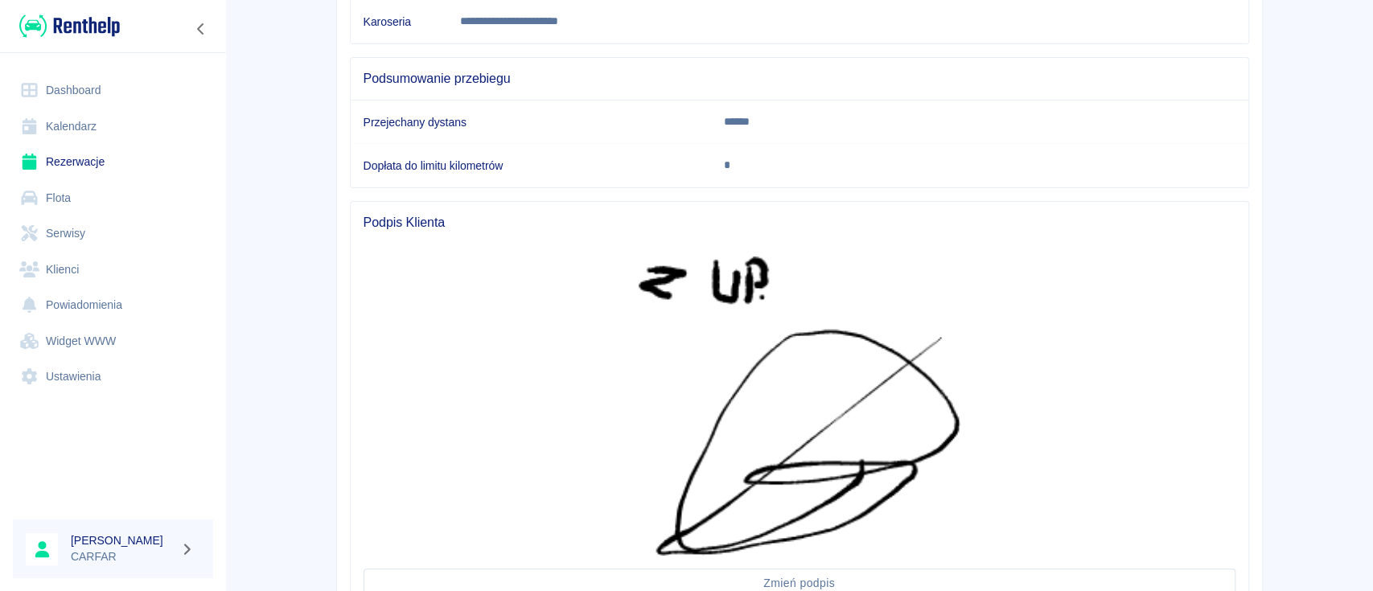
scroll to position [700, 0]
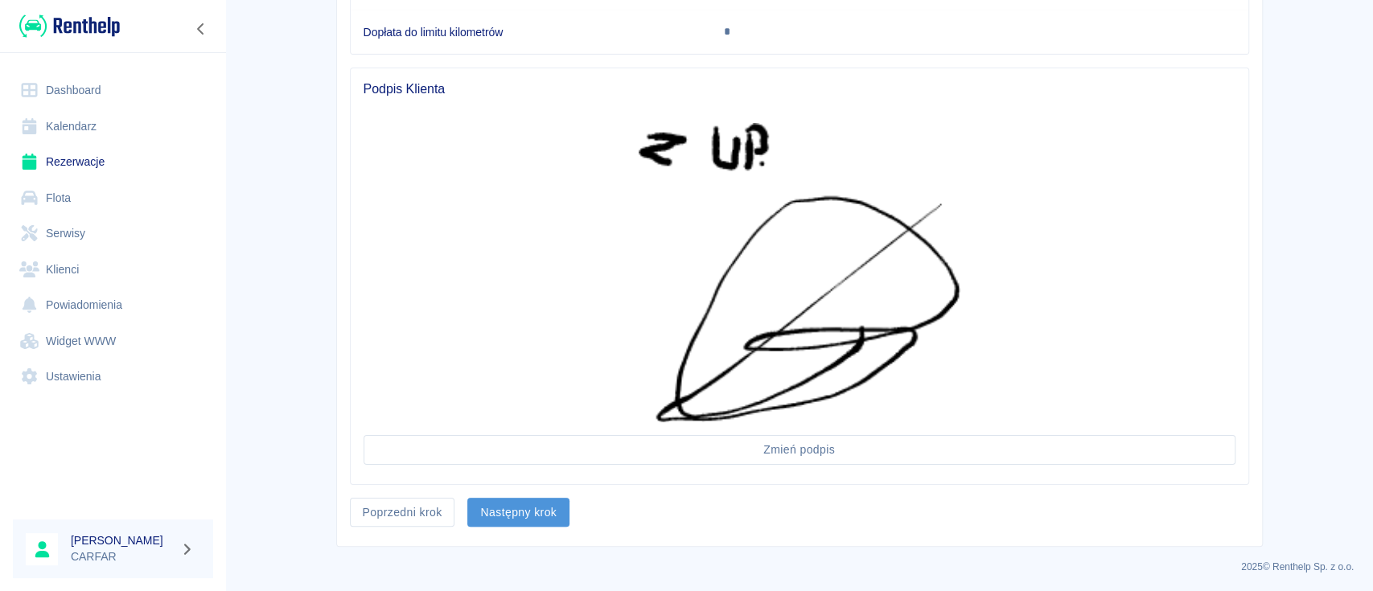
click at [531, 518] on button "Następny krok" at bounding box center [518, 513] width 102 height 30
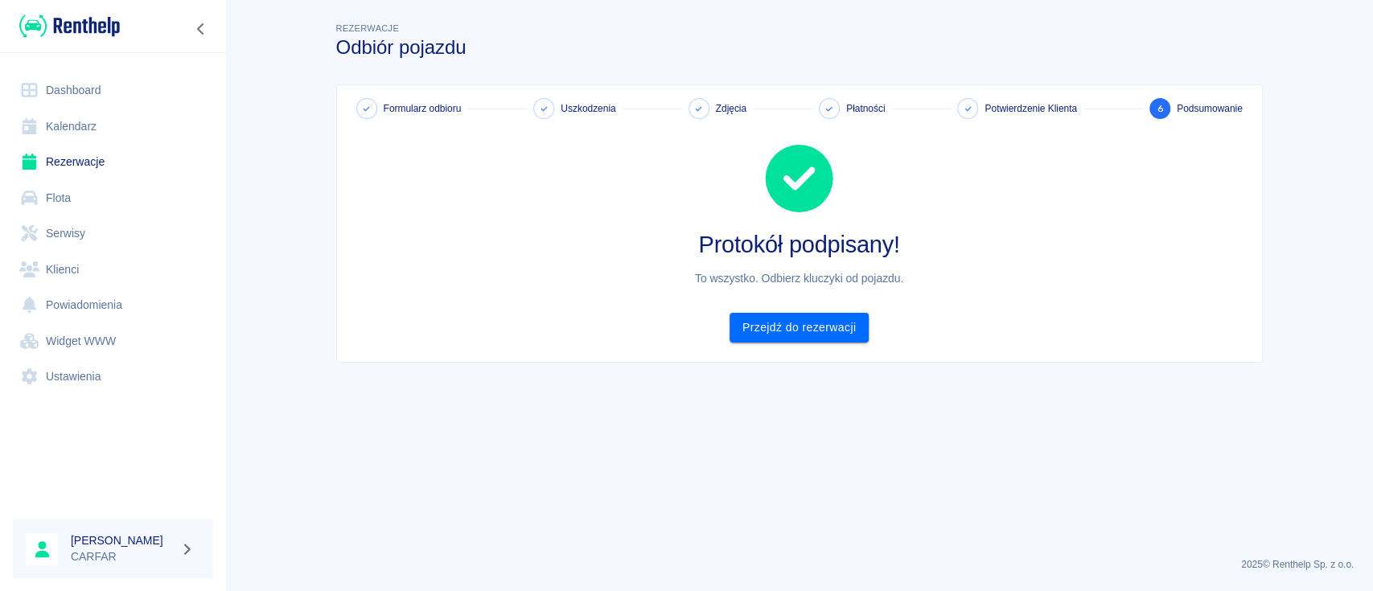
scroll to position [0, 0]
click at [859, 323] on link "Przejdź do rezerwacji" at bounding box center [799, 328] width 139 height 30
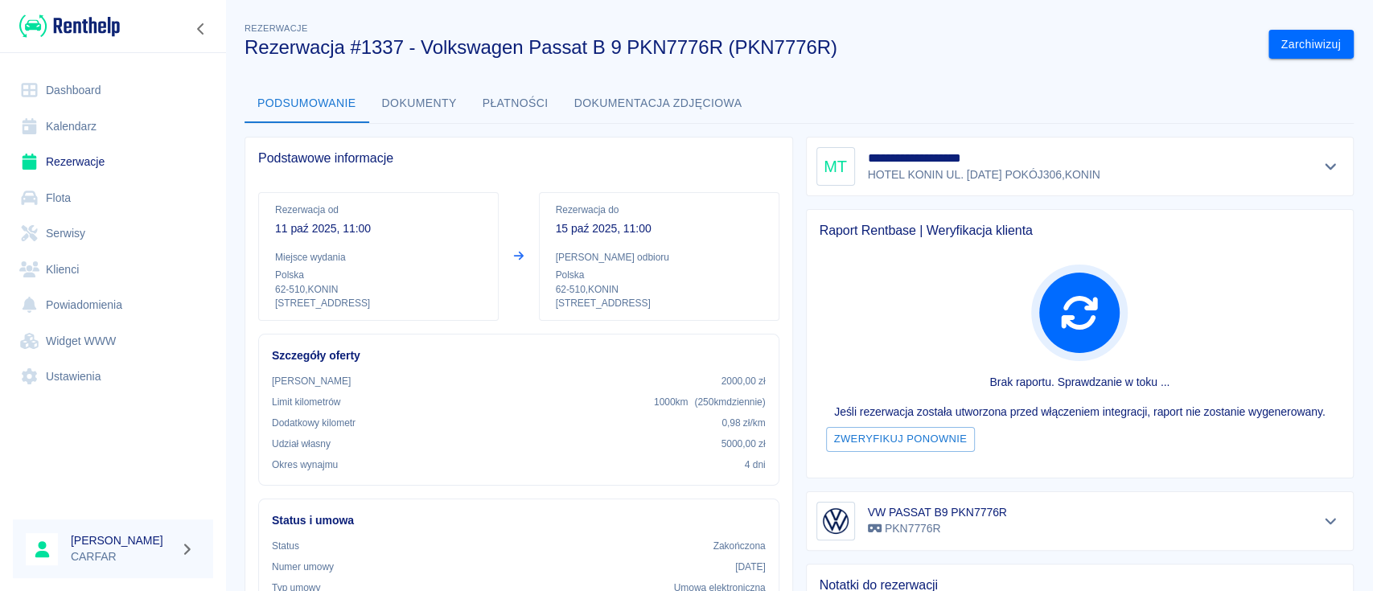
click at [101, 15] on img at bounding box center [69, 26] width 101 height 27
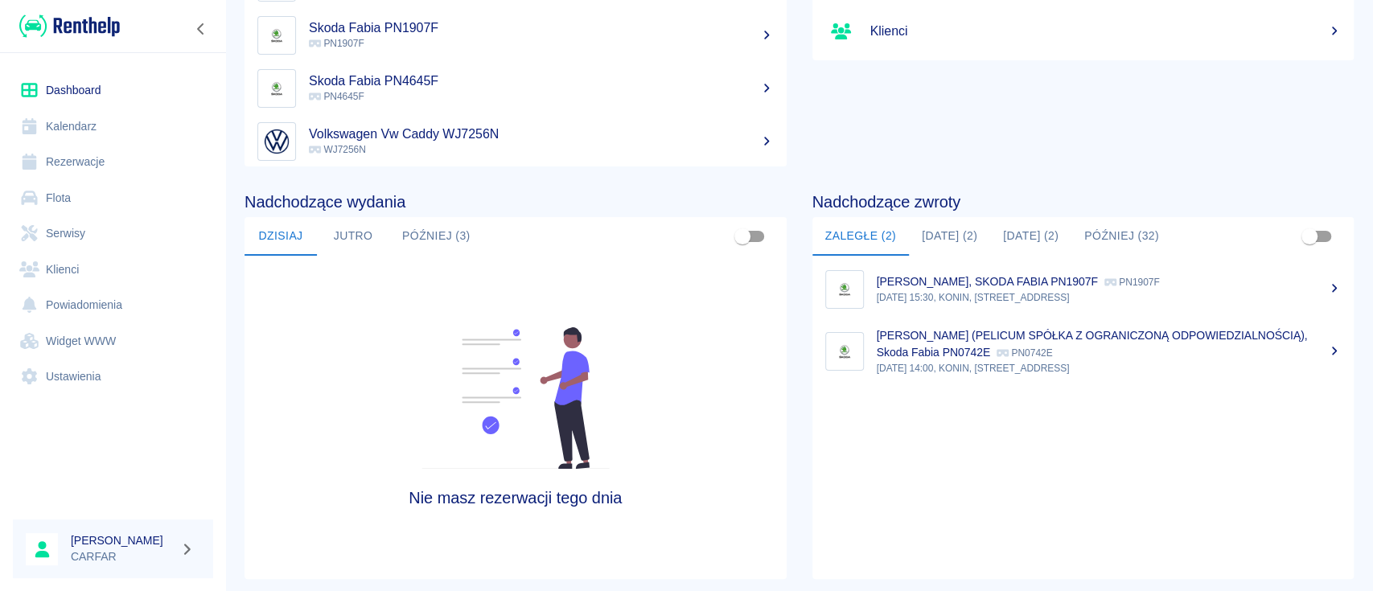
scroll to position [214, 0]
click at [939, 228] on button "[DATE] (2)" at bounding box center [949, 235] width 81 height 39
click at [109, 13] on img at bounding box center [69, 26] width 101 height 27
click at [68, 10] on div at bounding box center [113, 26] width 226 height 52
click at [71, 13] on img at bounding box center [69, 26] width 101 height 27
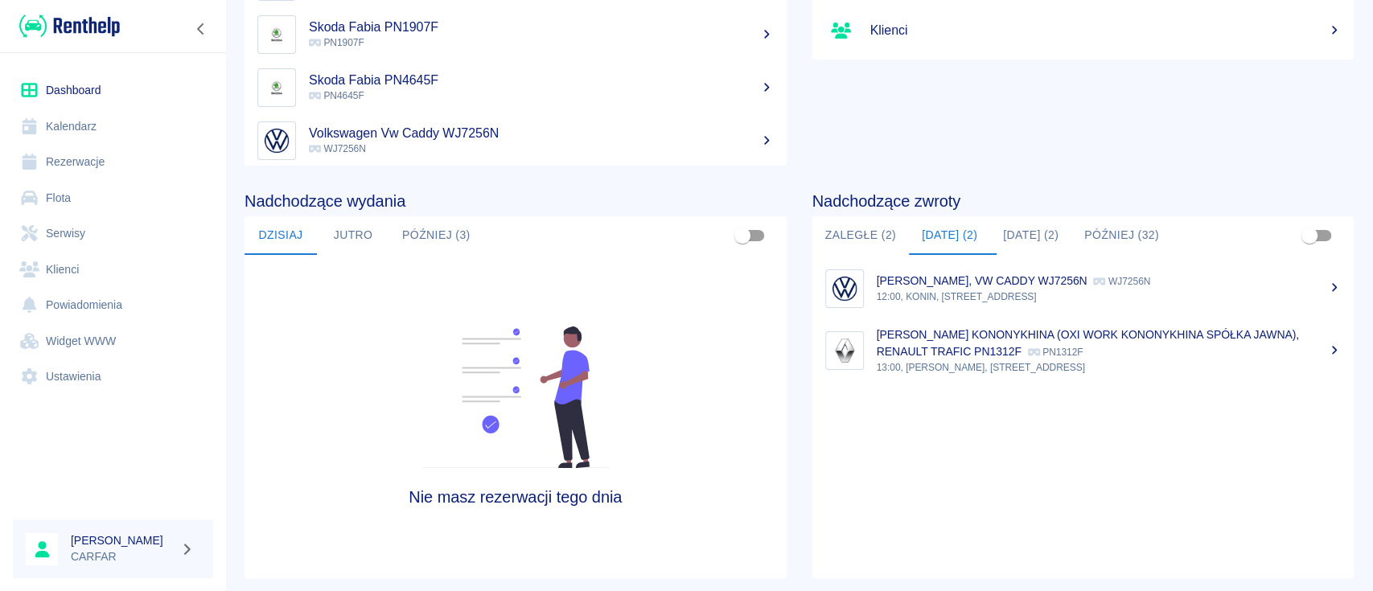
click at [71, 14] on img at bounding box center [69, 26] width 101 height 27
